Goal: Contribute content

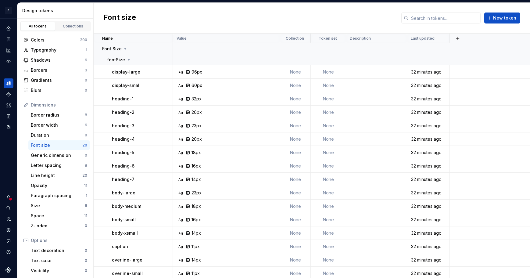
scroll to position [45, 0]
click at [35, 36] on div "Colors 200" at bounding box center [55, 40] width 69 height 10
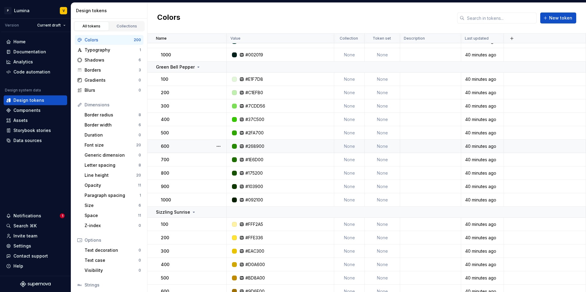
scroll to position [540, 0]
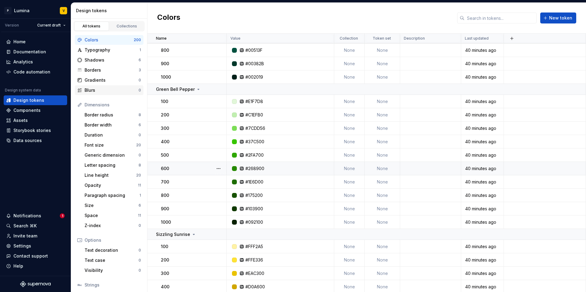
click at [119, 92] on div "Blurs" at bounding box center [112, 90] width 54 height 6
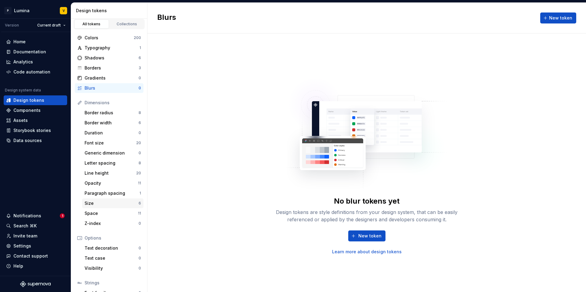
scroll to position [3, 0]
click at [358, 233] on button "New token" at bounding box center [366, 236] width 37 height 11
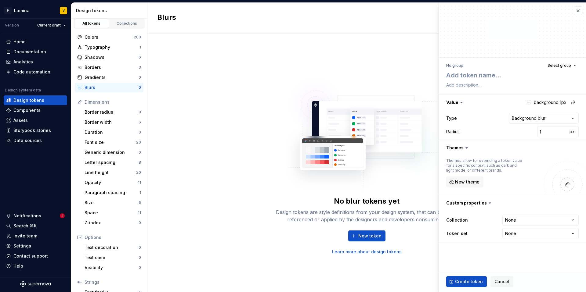
type textarea "*"
click at [519, 73] on textarea at bounding box center [511, 75] width 132 height 11
click at [540, 131] on input "1" at bounding box center [552, 131] width 31 height 11
click at [497, 284] on span "Cancel" at bounding box center [501, 282] width 15 height 6
